Goal: Find specific page/section: Find specific page/section

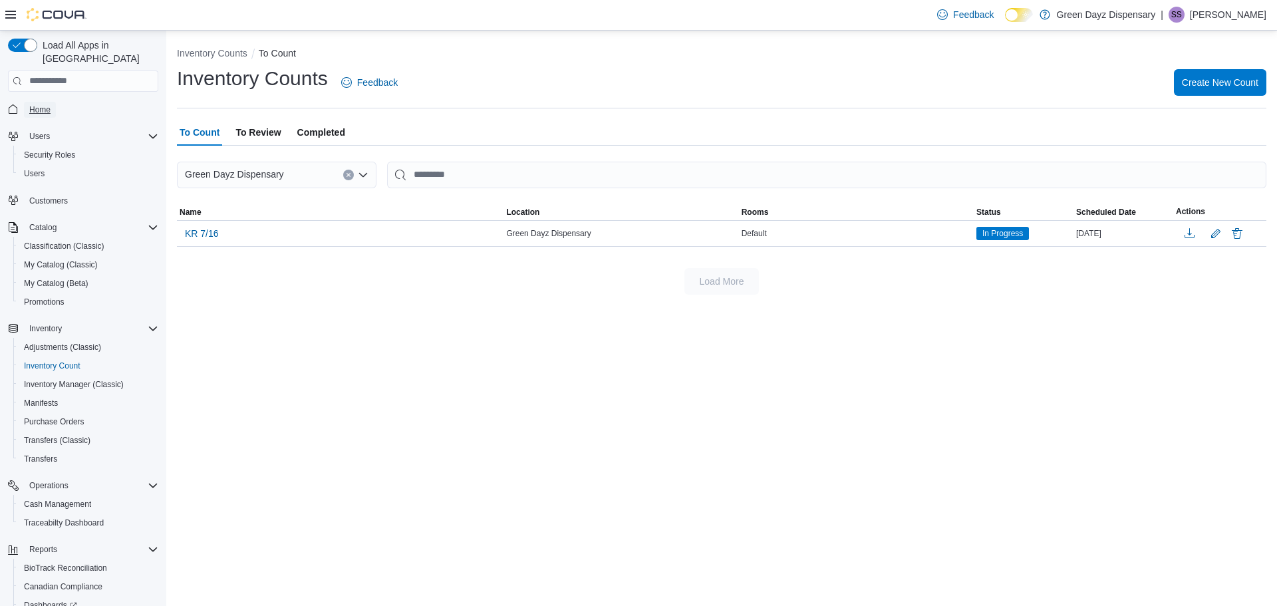
click at [37, 104] on span "Home" at bounding box center [39, 109] width 21 height 11
